Goal: Task Accomplishment & Management: Manage account settings

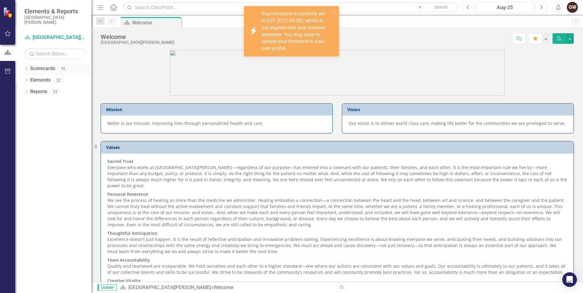
click at [24, 67] on div "Dropdown" at bounding box center [26, 69] width 4 height 5
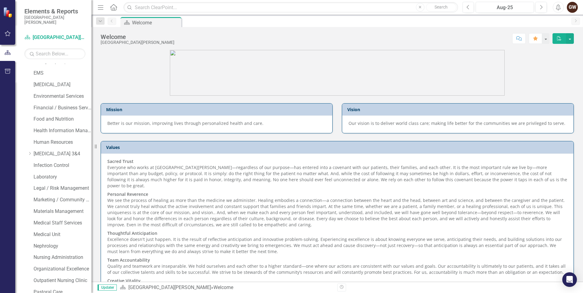
scroll to position [138, 0]
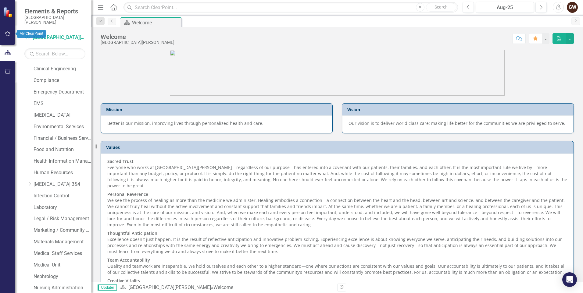
click at [9, 33] on icon "button" at bounding box center [8, 33] width 6 height 5
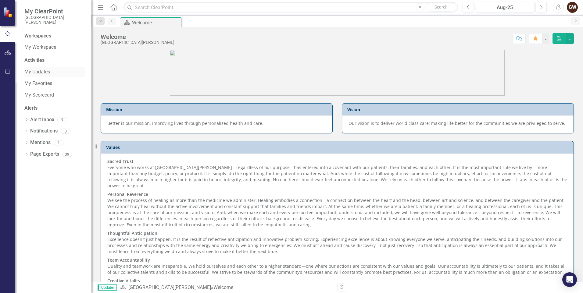
click at [36, 70] on link "My Updates" at bounding box center [54, 72] width 61 height 7
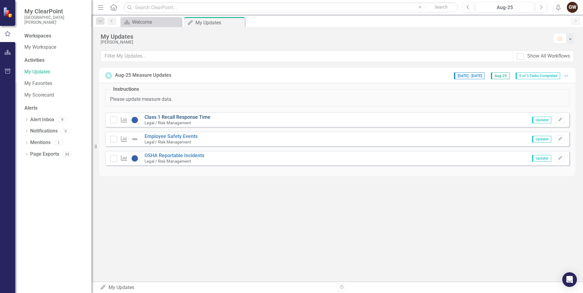
click at [203, 116] on link "Class 1 Recall Response Time" at bounding box center [178, 117] width 66 height 6
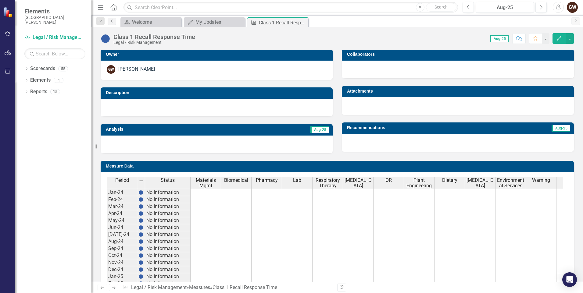
scroll to position [217, 0]
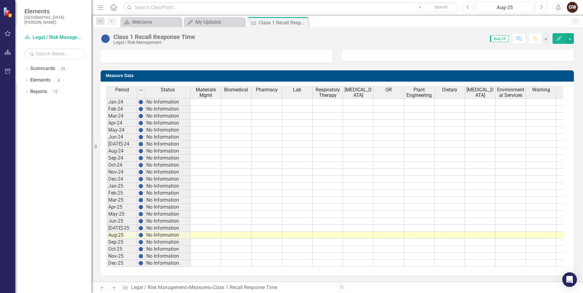
click at [204, 225] on td at bounding box center [206, 228] width 30 height 7
click at [212, 232] on td at bounding box center [206, 235] width 30 height 7
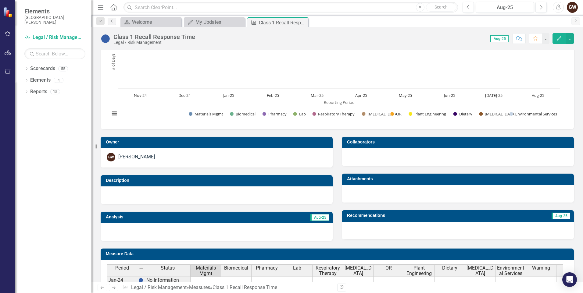
scroll to position [0, 0]
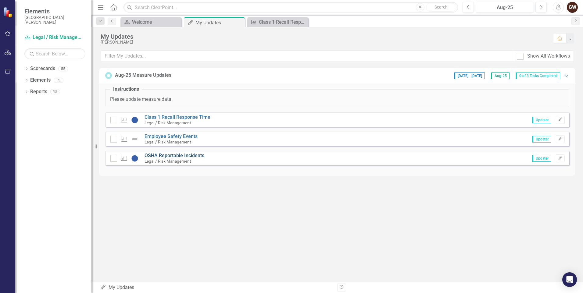
click at [181, 156] on link "OSHA Reportable Incidents" at bounding box center [175, 156] width 60 height 6
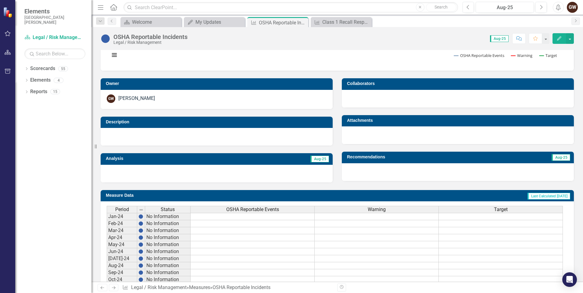
scroll to position [208, 0]
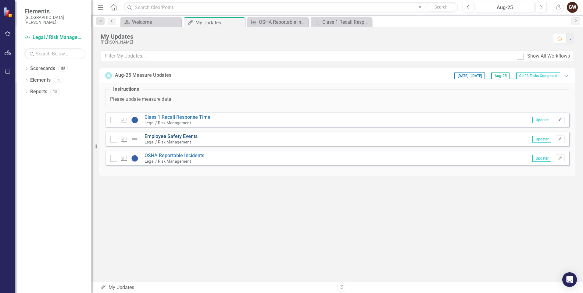
click at [184, 137] on link "Employee Safety Events" at bounding box center [171, 137] width 53 height 6
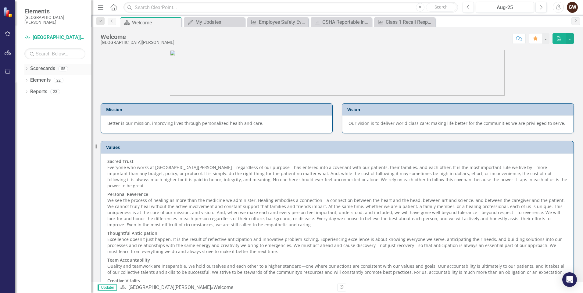
click at [44, 71] on link "Scorecards" at bounding box center [42, 68] width 25 height 7
click at [44, 68] on link "Scorecards" at bounding box center [42, 68] width 25 height 7
click at [27, 68] on icon "Dropdown" at bounding box center [26, 69] width 4 height 3
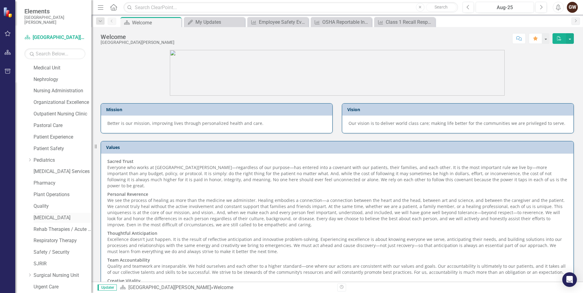
scroll to position [382, 0]
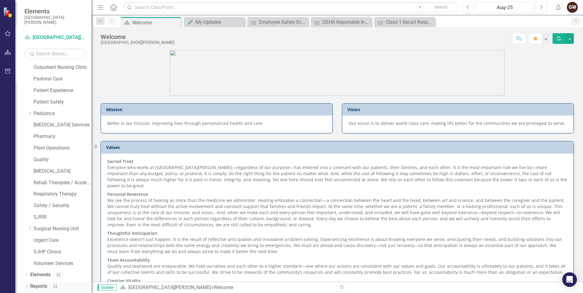
click at [26, 286] on icon "Dropdown" at bounding box center [26, 287] width 4 height 3
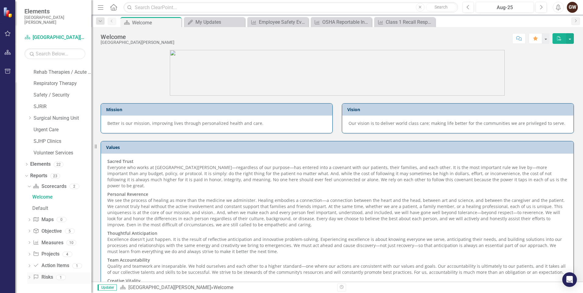
click at [43, 279] on link "Risk Risks" at bounding box center [43, 277] width 20 height 7
click at [58, 278] on div "1" at bounding box center [61, 277] width 10 height 5
click at [49, 277] on link "Risk Risks" at bounding box center [43, 277] width 20 height 7
drag, startPoint x: 49, startPoint y: 277, endPoint x: 37, endPoint y: 277, distance: 12.2
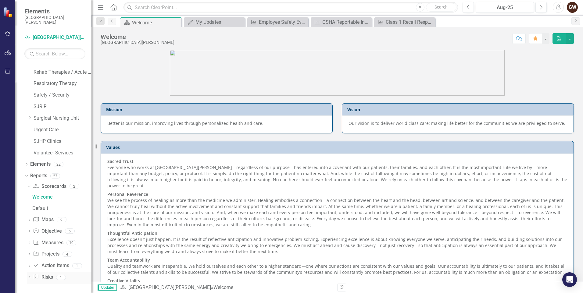
click at [37, 276] on icon "Risk" at bounding box center [36, 277] width 6 height 5
click at [59, 278] on div "1" at bounding box center [61, 277] width 10 height 5
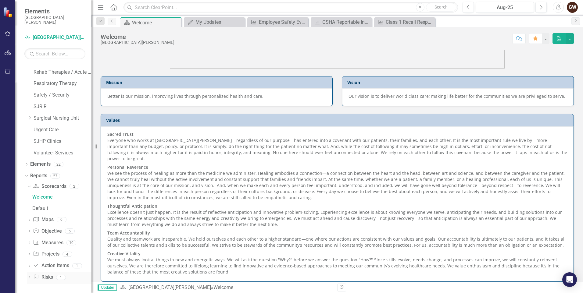
click at [43, 277] on link "Risk Risks" at bounding box center [43, 277] width 20 height 7
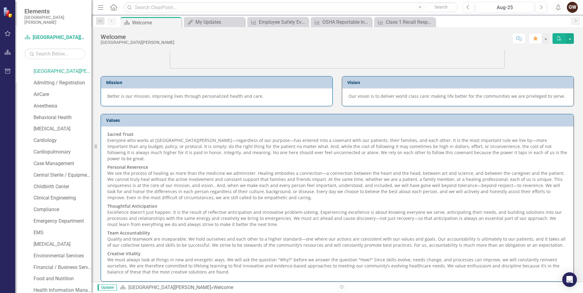
scroll to position [0, 0]
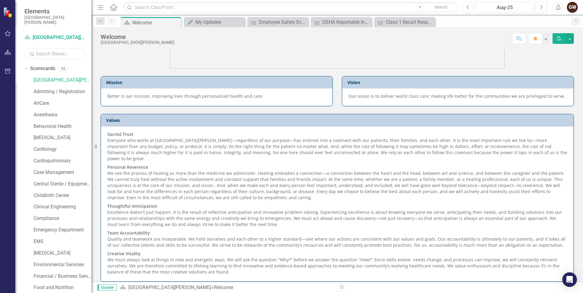
click at [64, 52] on input "text" at bounding box center [54, 53] width 61 height 11
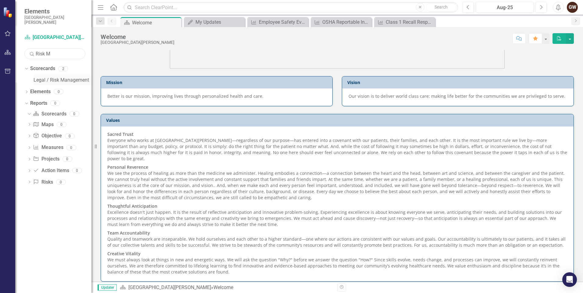
type input "Risk M"
click at [64, 78] on link "Legal / Risk Management" at bounding box center [63, 80] width 58 height 7
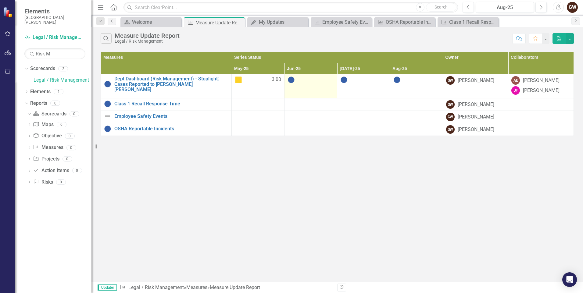
click at [335, 89] on td at bounding box center [310, 86] width 53 height 24
click at [300, 87] on td at bounding box center [310, 86] width 53 height 24
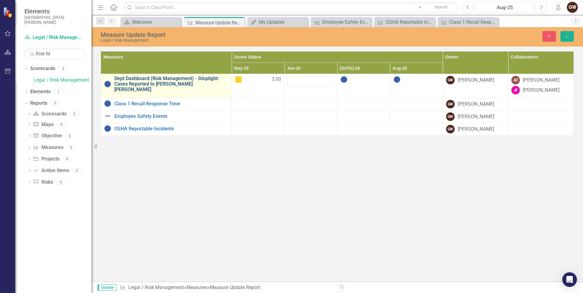
click at [159, 81] on link "Dept Dashboard (Risk Management) - Stoplight: Cases Reported to [PERSON_NAME] […" at bounding box center [171, 84] width 114 height 16
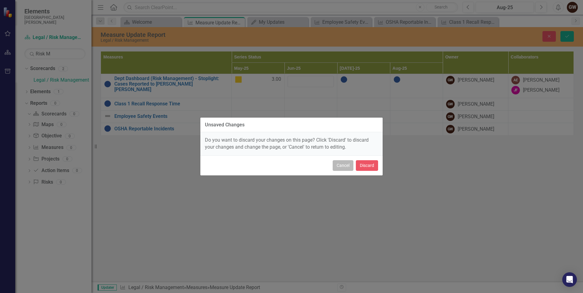
click at [345, 168] on button "Cancel" at bounding box center [343, 165] width 21 height 11
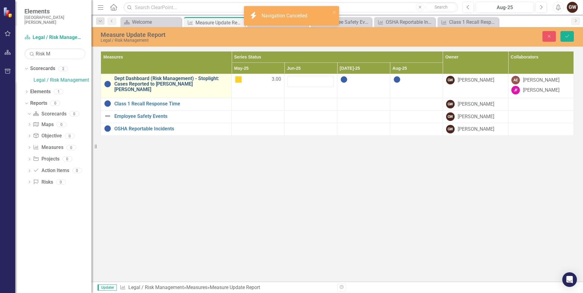
click at [153, 84] on link "Dept Dashboard (Risk Management) - Stoplight: Cases Reported to [PERSON_NAME] […" at bounding box center [171, 84] width 114 height 16
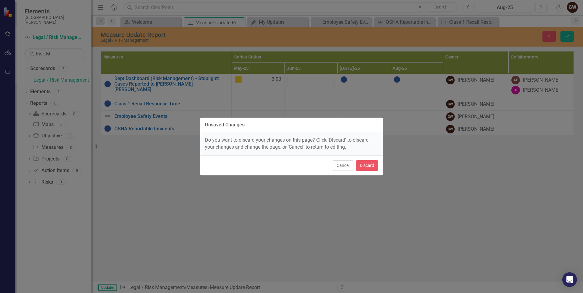
click at [344, 164] on button "Cancel" at bounding box center [343, 165] width 21 height 11
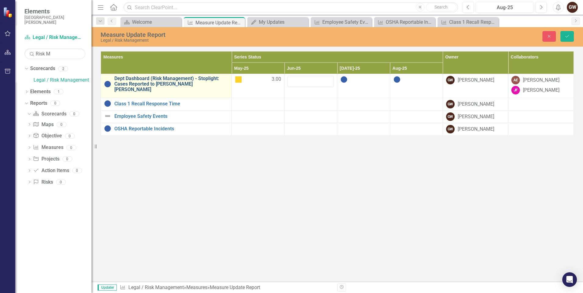
click at [177, 81] on link "Dept Dashboard (Risk Management) - Stoplight: Cases Reported to [PERSON_NAME] […" at bounding box center [171, 84] width 114 height 16
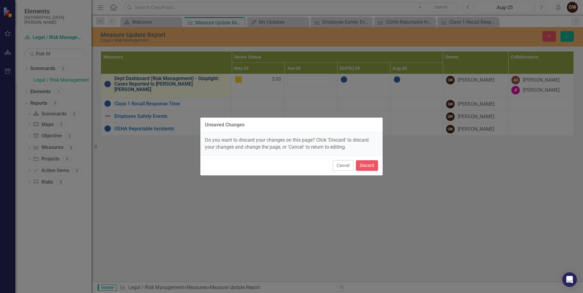
click at [178, 81] on div "Unsaved Changes Do you want to discard your changes on this page? Click 'Discar…" at bounding box center [291, 146] width 583 height 293
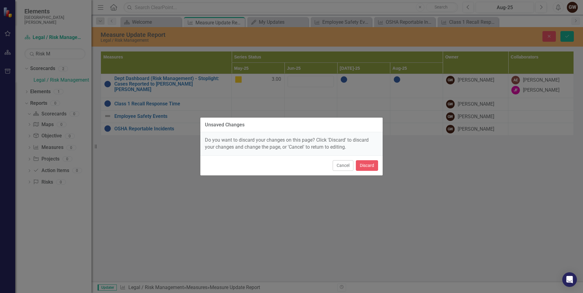
click at [323, 82] on div "Unsaved Changes Do you want to discard your changes on this page? Click 'Discar…" at bounding box center [291, 146] width 183 height 293
click at [373, 167] on button "Discard" at bounding box center [367, 165] width 22 height 11
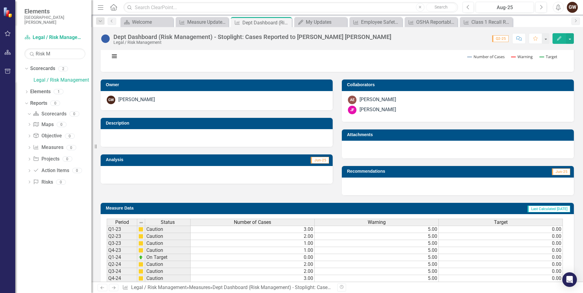
scroll to position [135, 0]
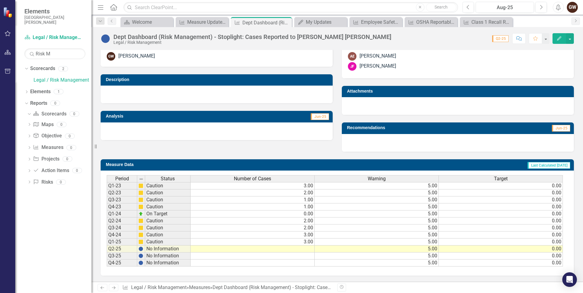
click at [306, 251] on td at bounding box center [253, 249] width 124 height 7
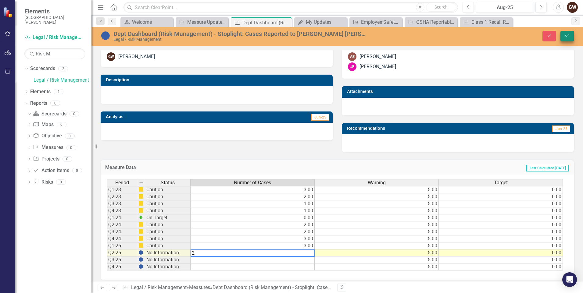
type textarea "2"
click at [569, 36] on icon "Save" at bounding box center [566, 36] width 5 height 4
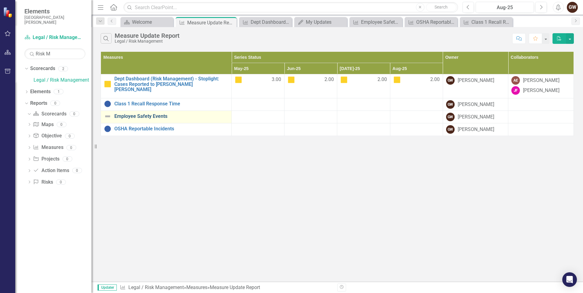
click at [164, 115] on link "Employee Safety Events" at bounding box center [171, 116] width 114 height 5
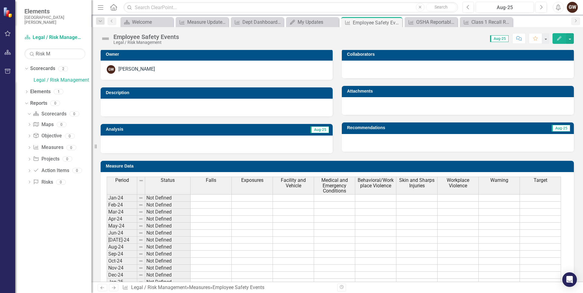
scroll to position [213, 0]
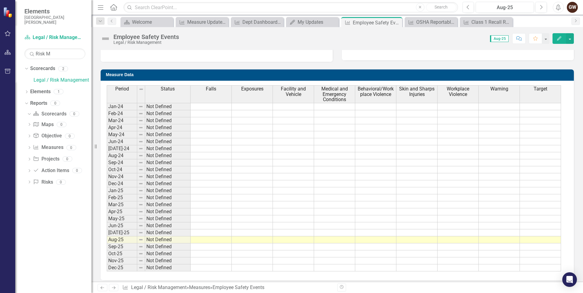
click at [326, 231] on td at bounding box center [334, 233] width 41 height 7
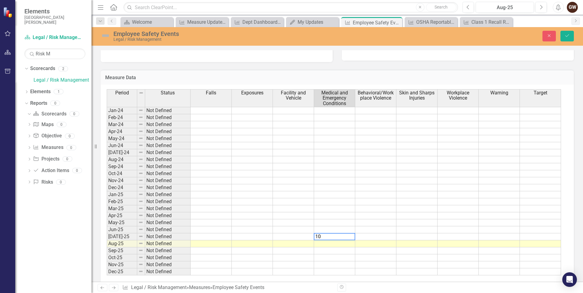
click at [217, 235] on td at bounding box center [211, 237] width 41 height 7
click at [245, 235] on td at bounding box center [252, 237] width 41 height 7
click at [107, 226] on div "Period Status Falls Exposures Facility and Vehicle Medical and Emergency Condit…" at bounding box center [107, 182] width 0 height 186
click at [303, 236] on td at bounding box center [293, 237] width 41 height 7
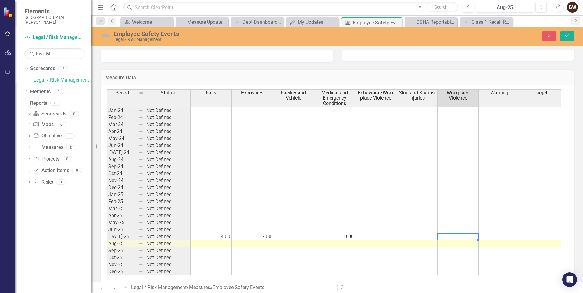
click at [466, 237] on td at bounding box center [457, 237] width 41 height 7
click at [419, 237] on td at bounding box center [416, 237] width 41 height 7
click at [416, 237] on td at bounding box center [416, 237] width 41 height 7
click at [299, 236] on td at bounding box center [293, 237] width 41 height 7
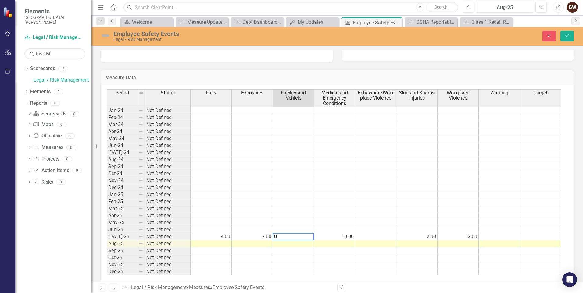
click at [377, 237] on td at bounding box center [375, 237] width 41 height 7
click at [496, 235] on td at bounding box center [499, 237] width 41 height 7
click at [383, 237] on td at bounding box center [375, 237] width 41 height 7
click at [367, 239] on textarea "4." at bounding box center [375, 236] width 41 height 7
type textarea "4"
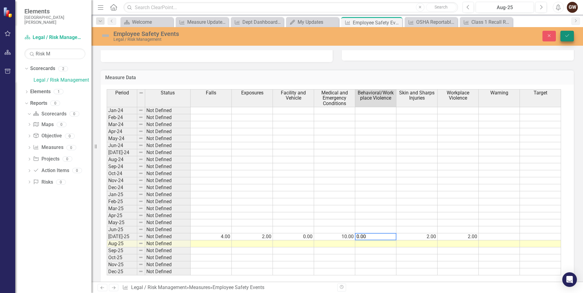
type textarea "0.00"
click at [565, 35] on icon "Save" at bounding box center [566, 36] width 5 height 4
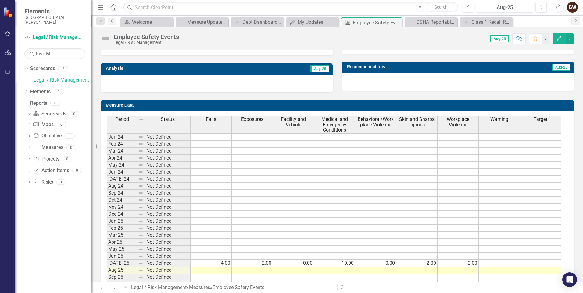
scroll to position [218, 0]
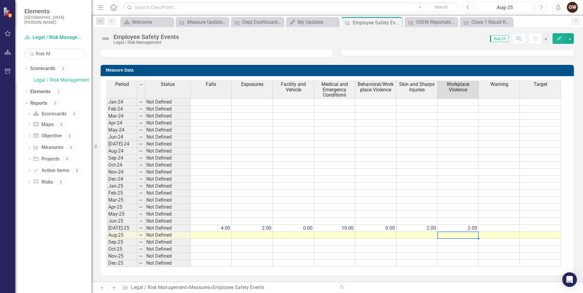
click at [465, 235] on td at bounding box center [457, 235] width 41 height 7
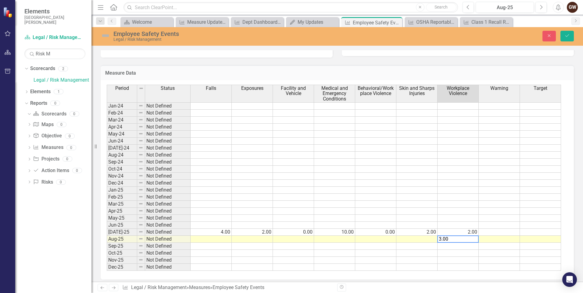
click at [325, 237] on td at bounding box center [334, 239] width 41 height 7
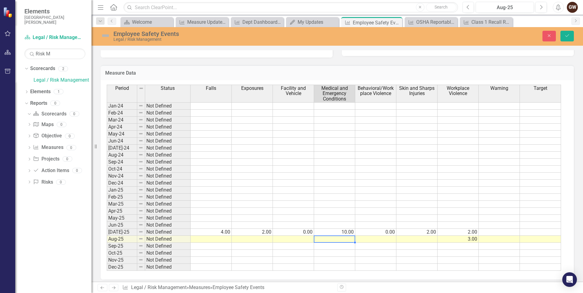
click at [332, 241] on td at bounding box center [334, 239] width 41 height 7
click at [227, 238] on td at bounding box center [211, 239] width 41 height 7
click at [264, 239] on td at bounding box center [252, 239] width 41 height 7
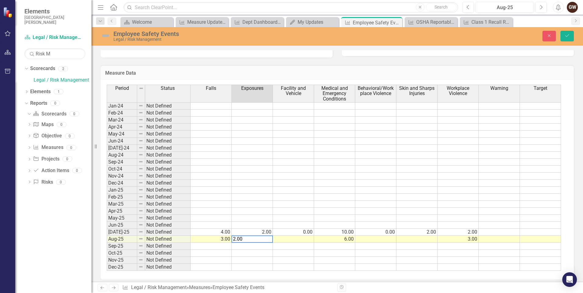
click at [304, 238] on td at bounding box center [293, 239] width 41 height 7
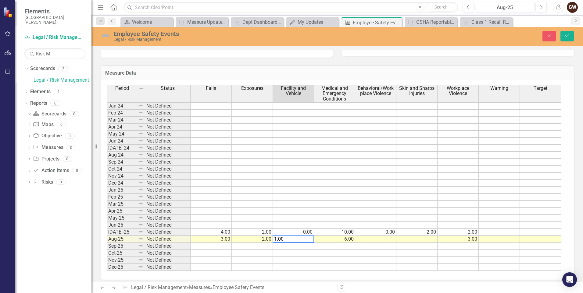
click at [380, 236] on td at bounding box center [375, 239] width 41 height 7
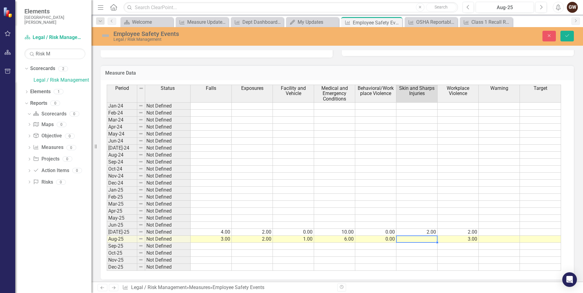
click at [416, 239] on td at bounding box center [416, 239] width 41 height 7
click at [423, 239] on td at bounding box center [416, 239] width 41 height 7
type textarea "2.00"
click at [374, 260] on td at bounding box center [375, 260] width 41 height 7
click at [569, 34] on icon "Save" at bounding box center [566, 36] width 5 height 4
